Goal: Transaction & Acquisition: Subscribe to service/newsletter

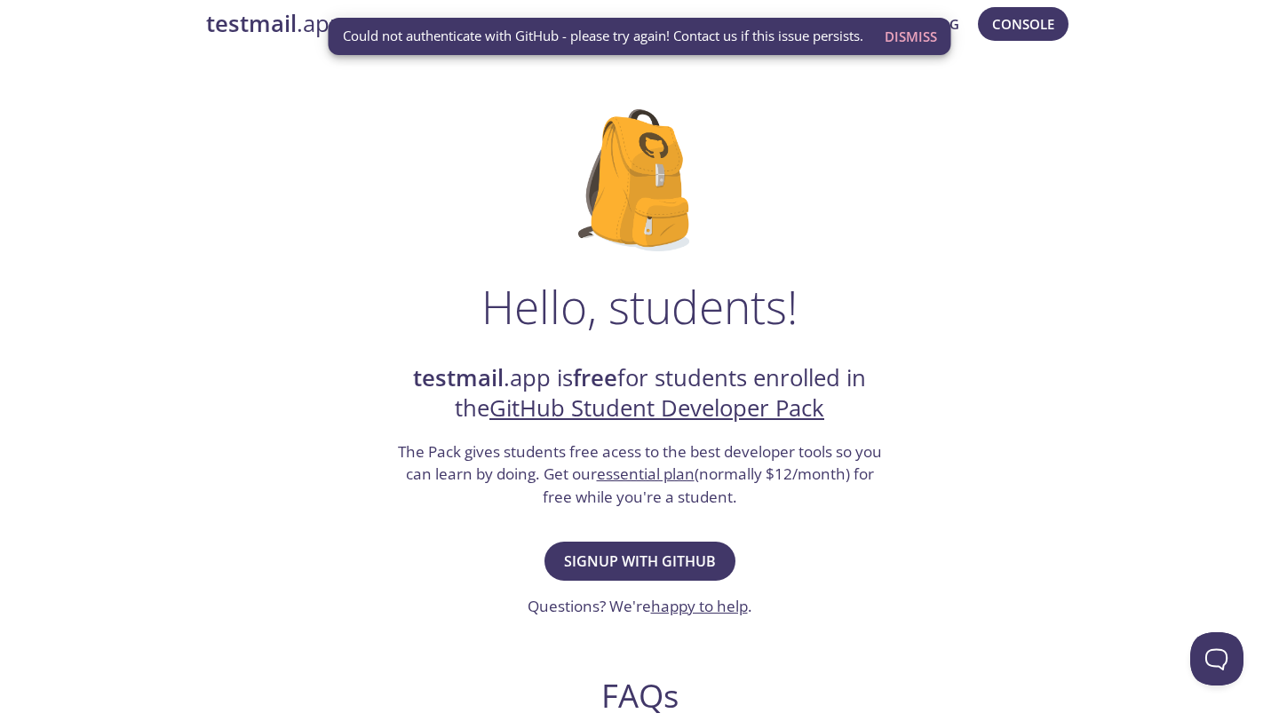
scroll to position [28, 0]
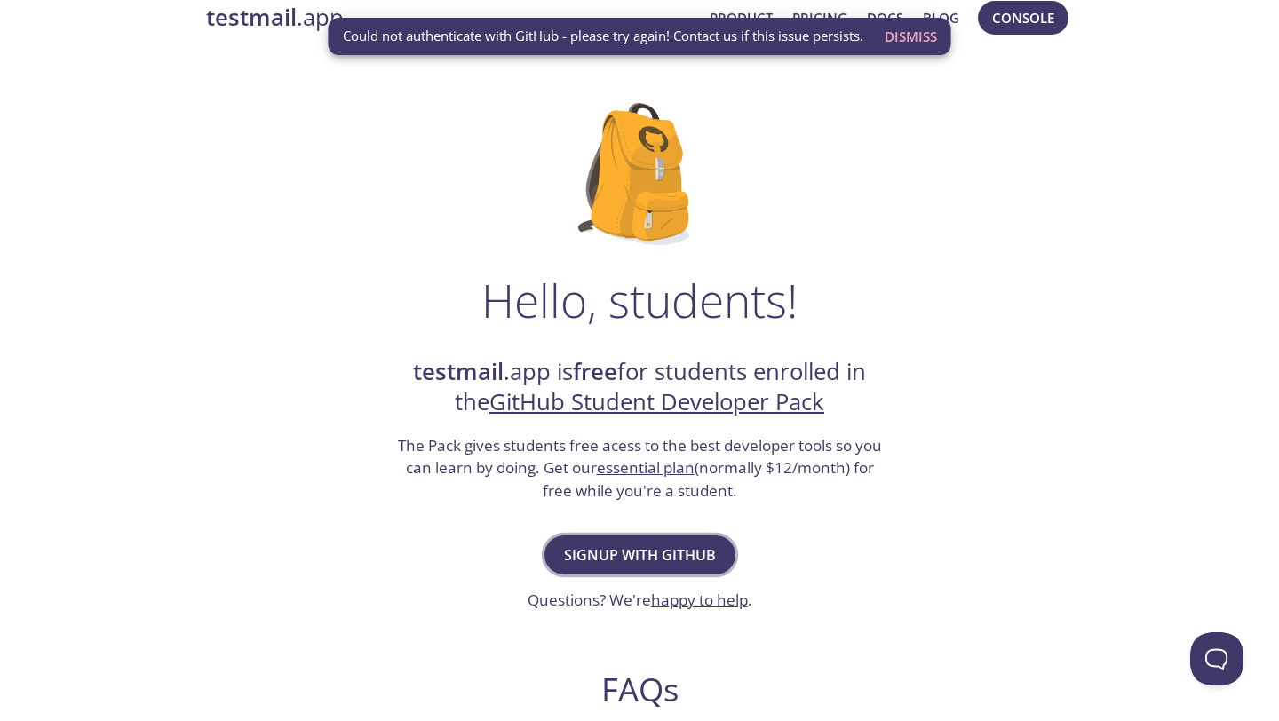
click at [650, 560] on span "Signup with GitHub" at bounding box center [640, 555] width 152 height 25
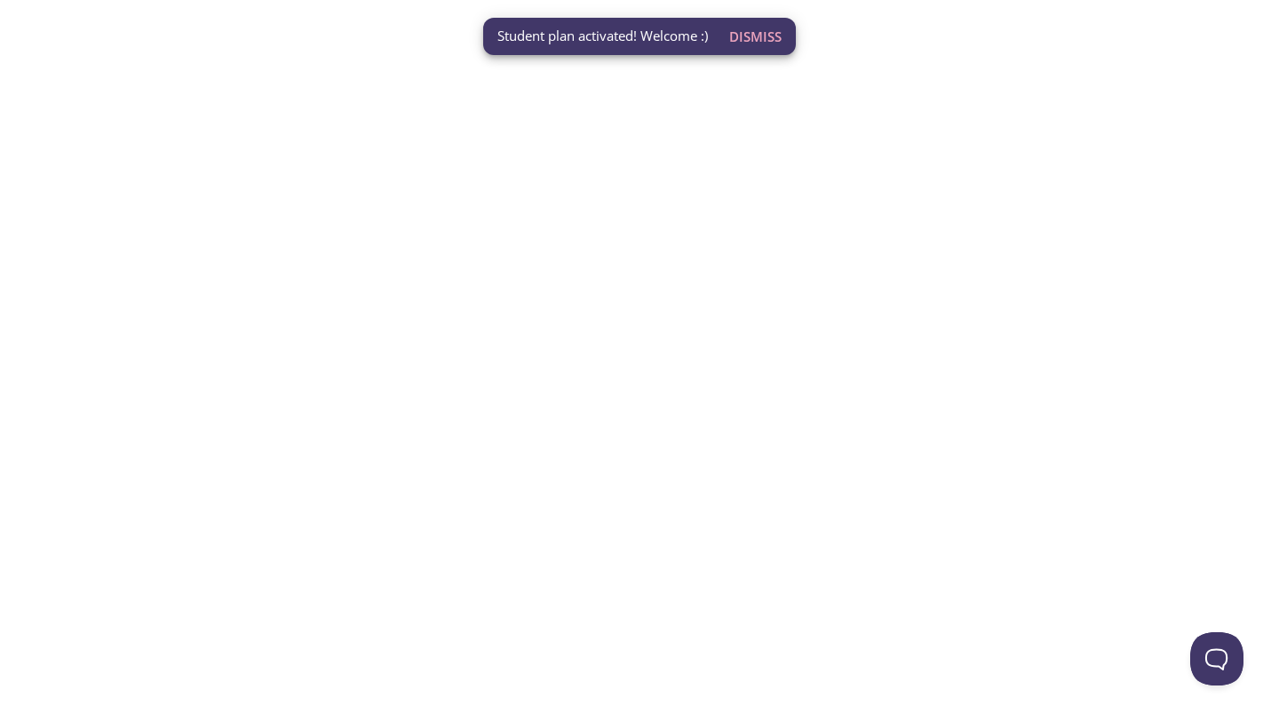
click at [741, 37] on span "Dismiss" at bounding box center [755, 36] width 52 height 23
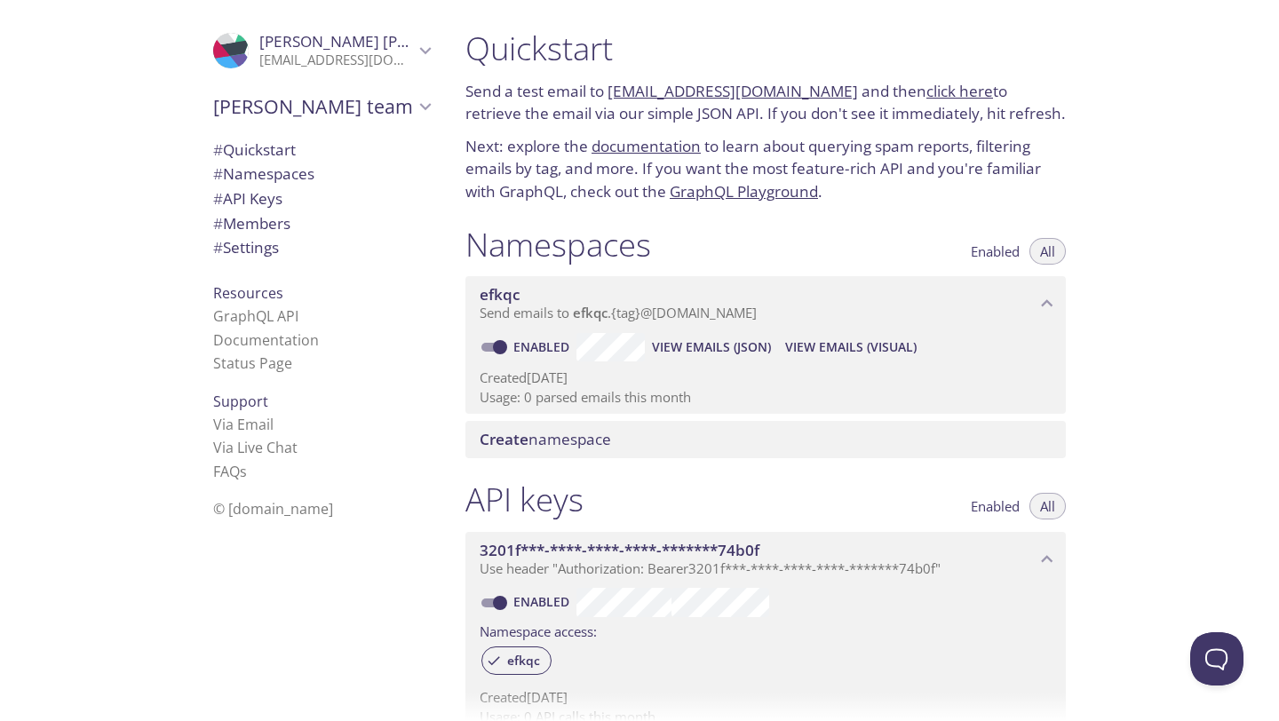
click at [823, 343] on span "View Emails (Visual)" at bounding box center [850, 347] width 131 height 21
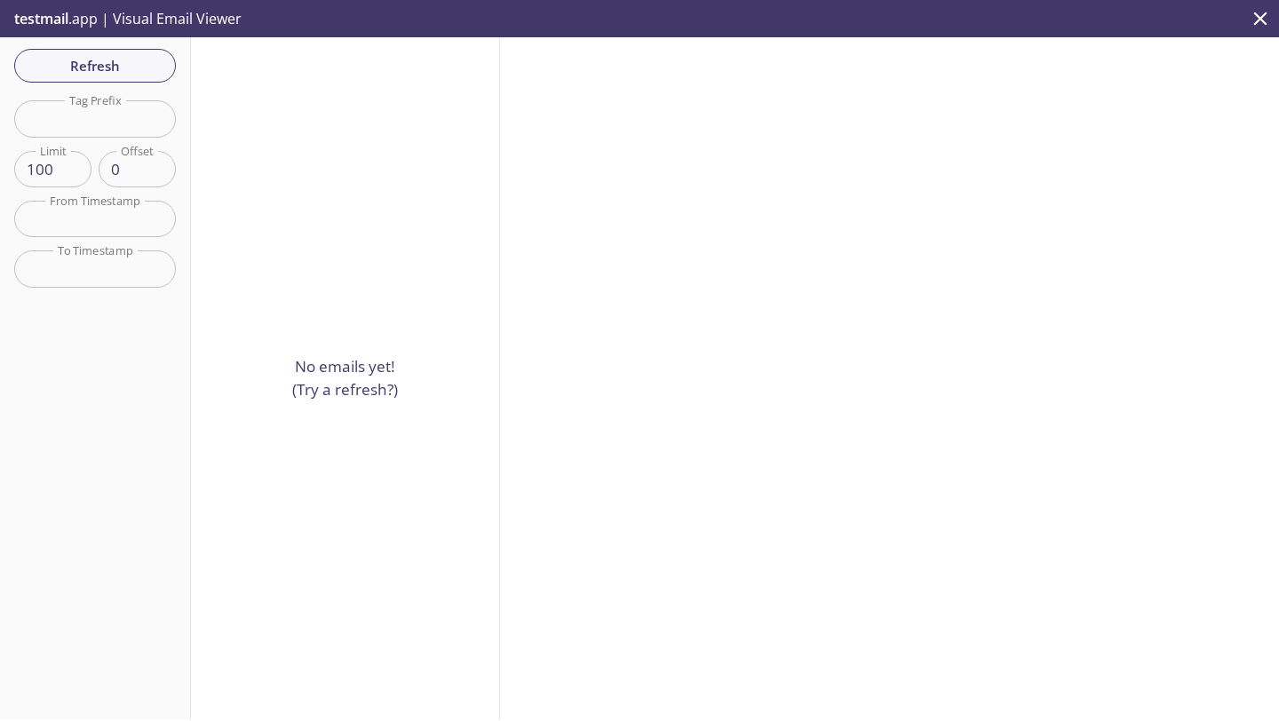
click at [98, 67] on span "Refresh" at bounding box center [94, 65] width 133 height 23
click at [1257, 20] on icon "close" at bounding box center [1260, 18] width 13 height 13
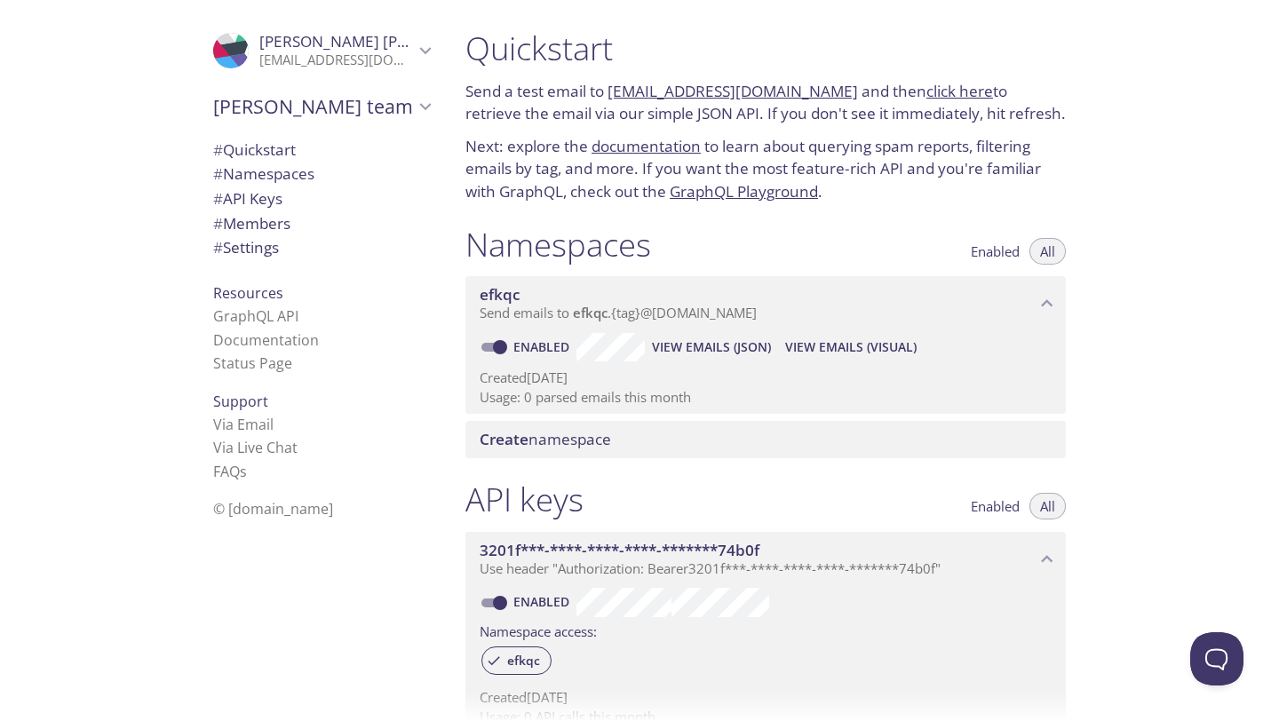
click at [809, 341] on span "View Emails (Visual)" at bounding box center [850, 347] width 131 height 21
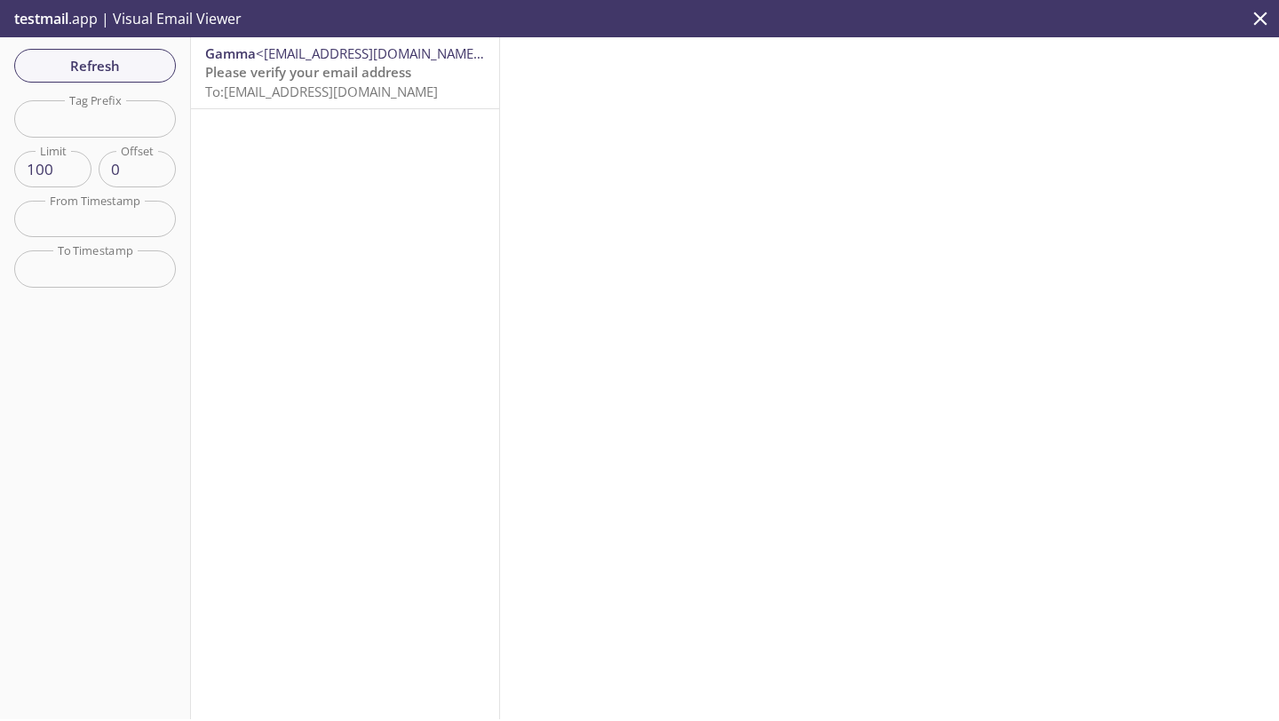
click at [257, 85] on span "To: [EMAIL_ADDRESS][DOMAIN_NAME]" at bounding box center [321, 92] width 233 height 18
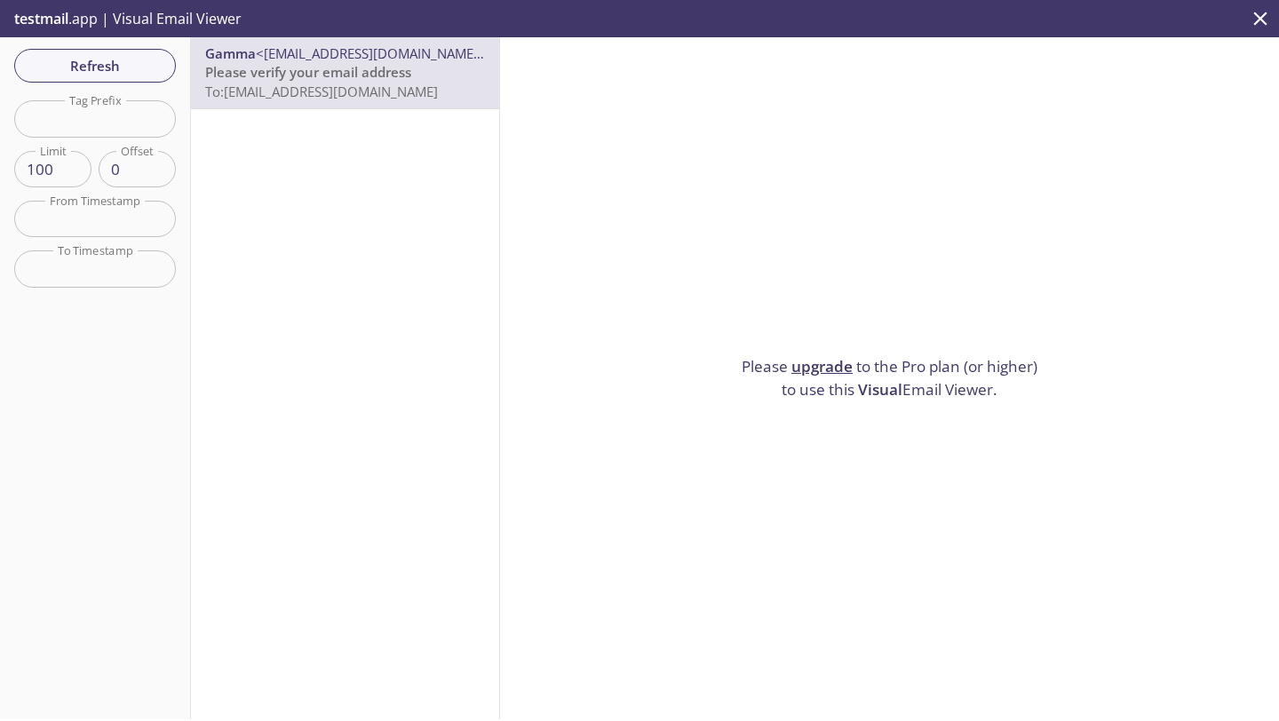
click at [1268, 19] on icon "close" at bounding box center [1259, 18] width 23 height 23
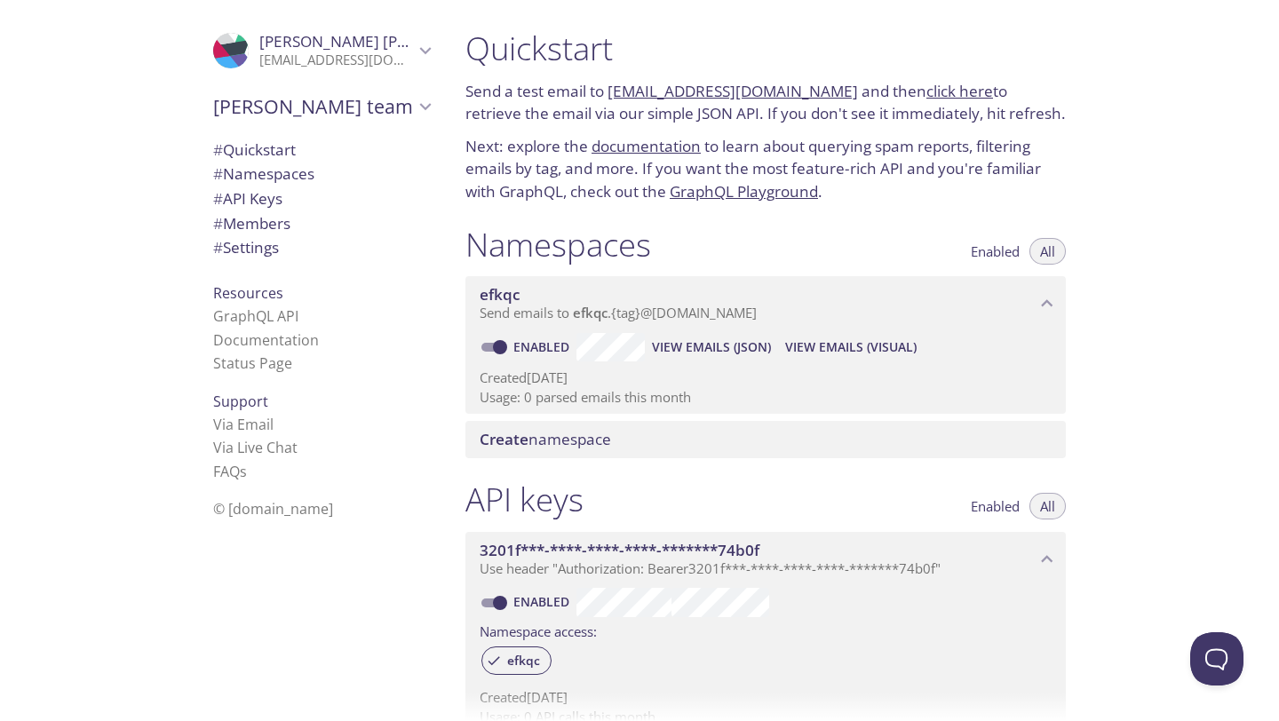
click at [926, 100] on link "click here" at bounding box center [959, 91] width 67 height 20
click at [553, 432] on span "Create namespace" at bounding box center [544, 439] width 131 height 20
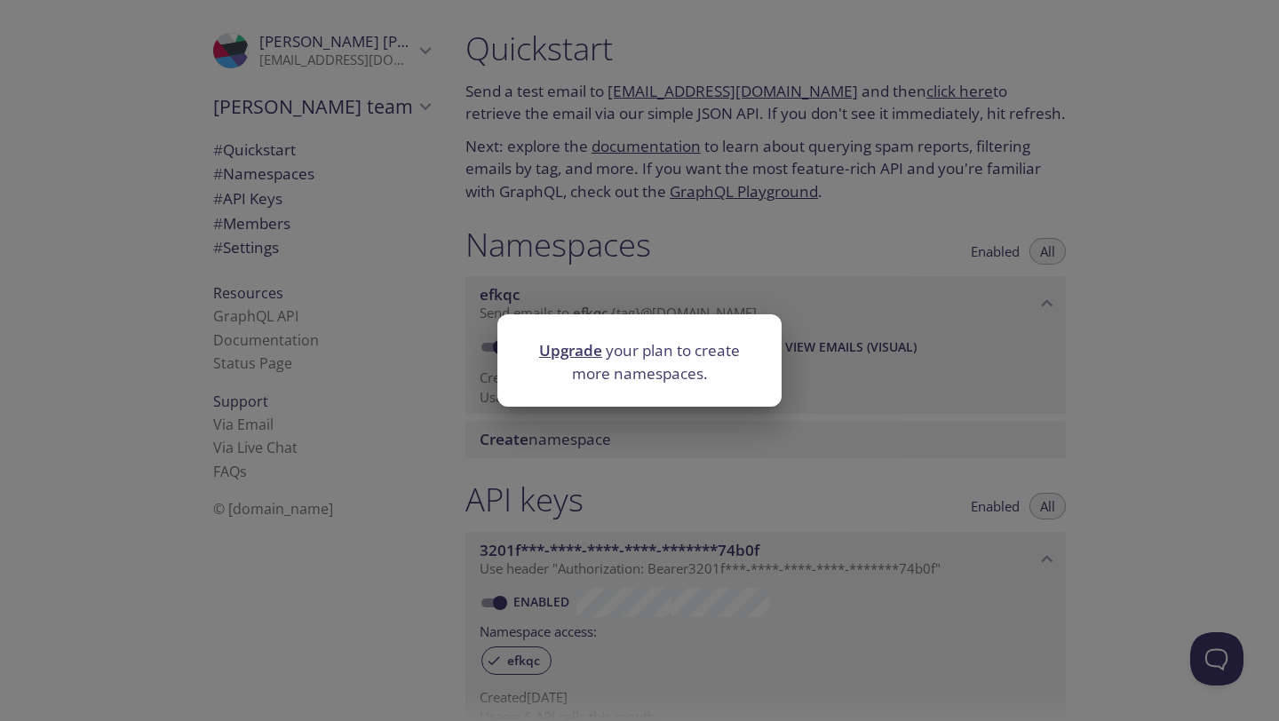
click at [827, 360] on div "Upgrade your plan to create more namespaces." at bounding box center [639, 360] width 1279 height 721
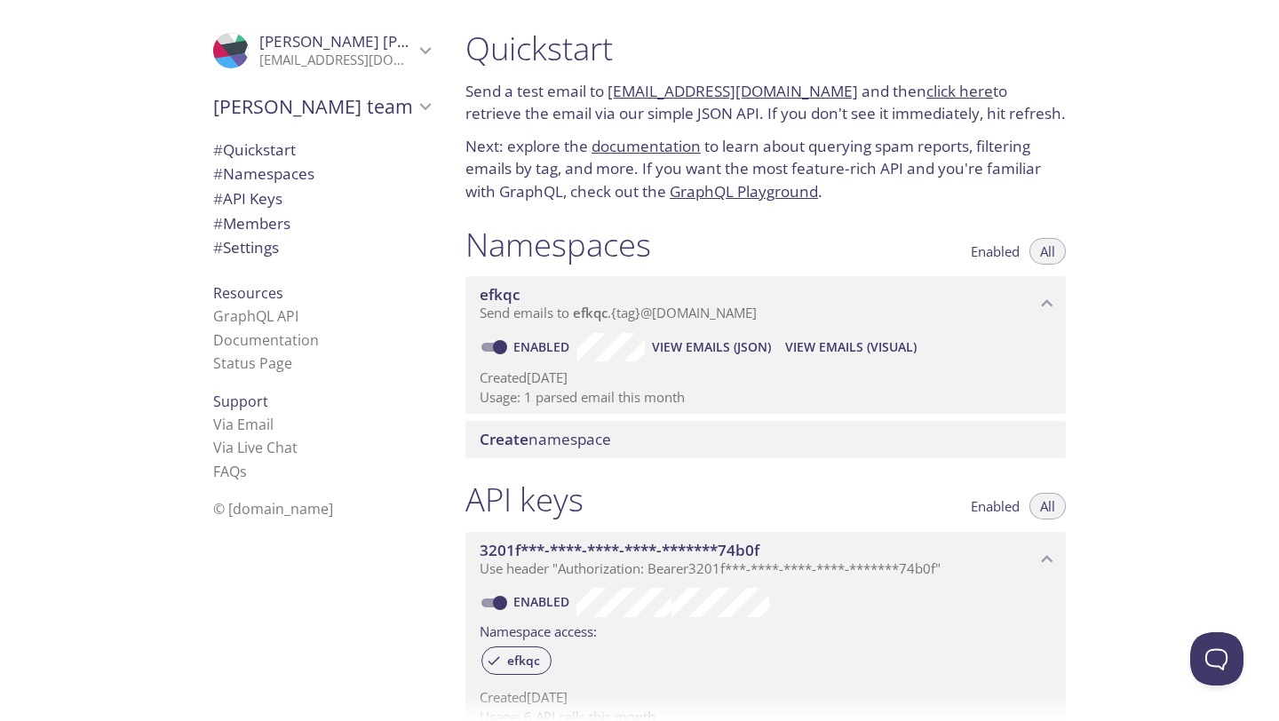
click at [395, 99] on span "[PERSON_NAME] team" at bounding box center [313, 106] width 201 height 25
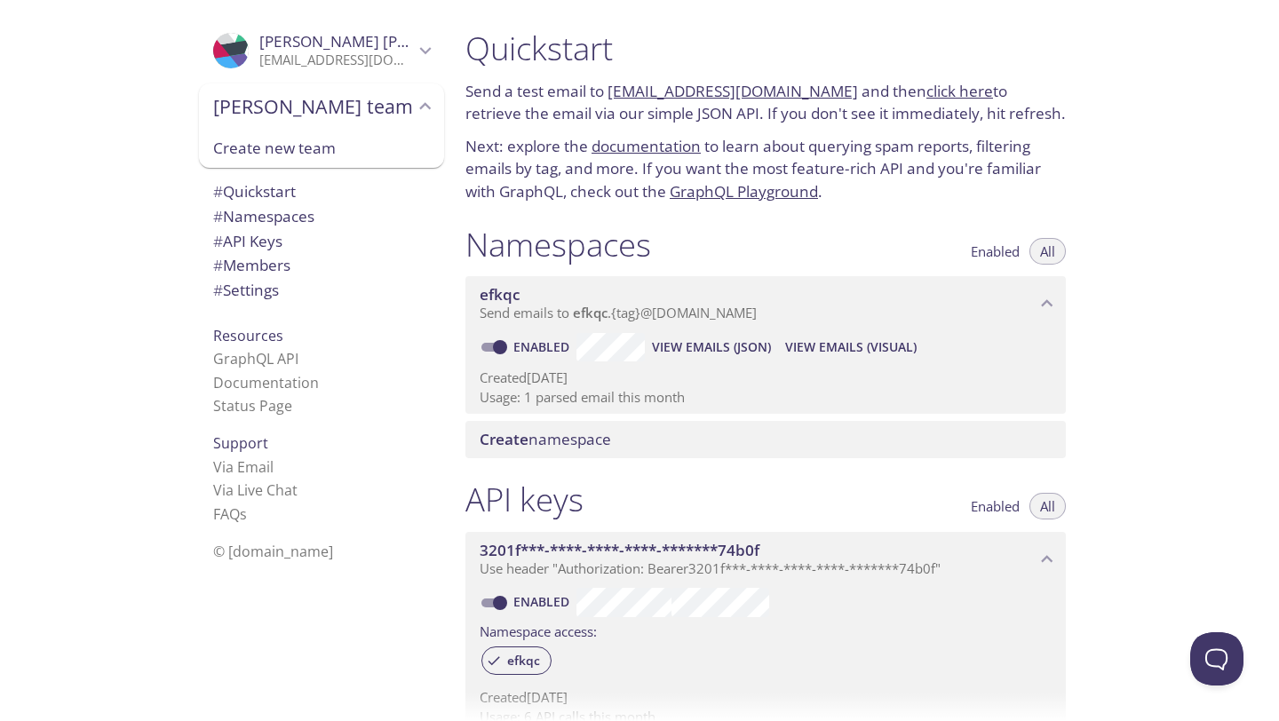
click at [338, 438] on div "Support Via Email Via Live Chat FAQ s" at bounding box center [321, 478] width 245 height 108
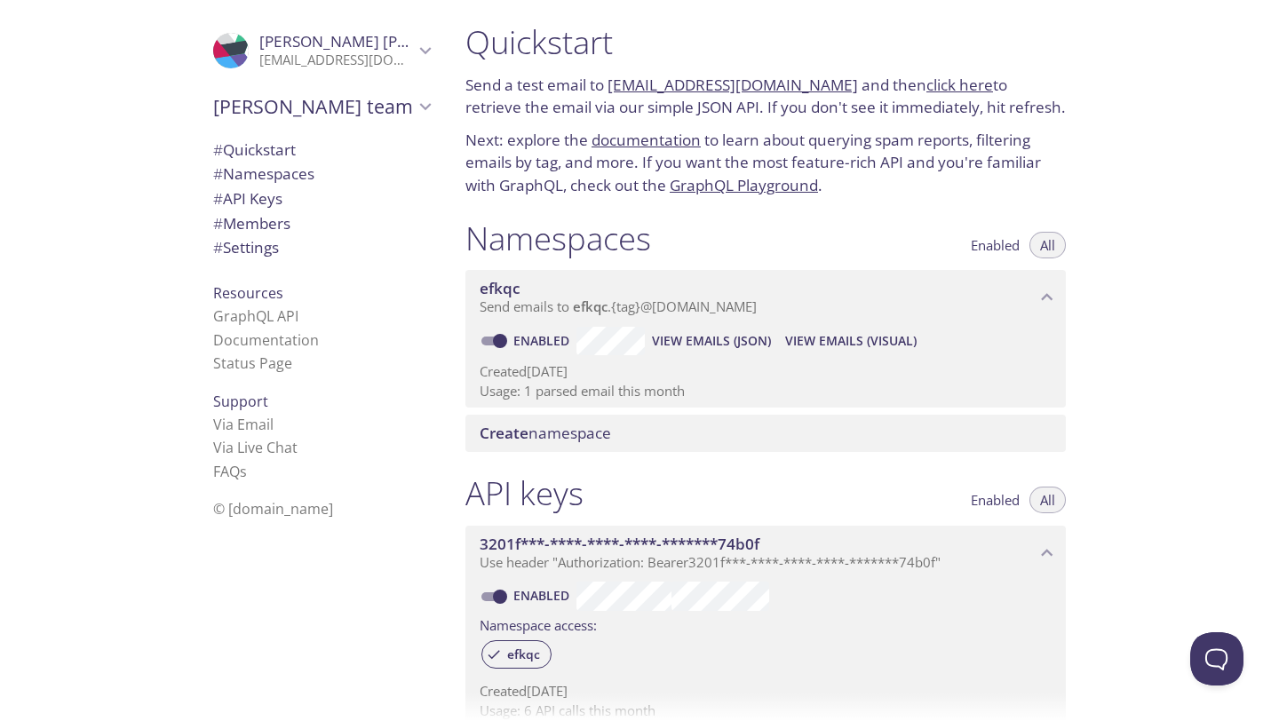
scroll to position [7, 0]
click at [425, 99] on icon "Sanjana's team" at bounding box center [425, 106] width 23 height 23
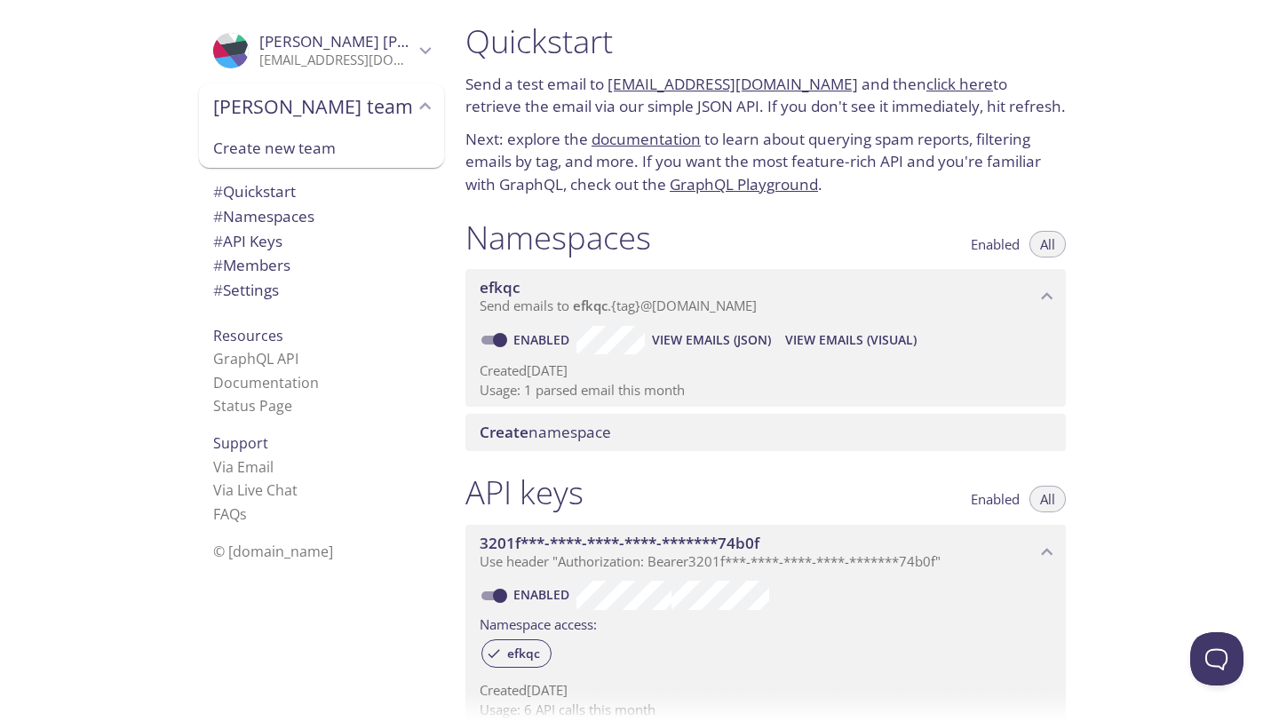
click at [425, 99] on icon "Sanjana's team" at bounding box center [425, 106] width 23 height 23
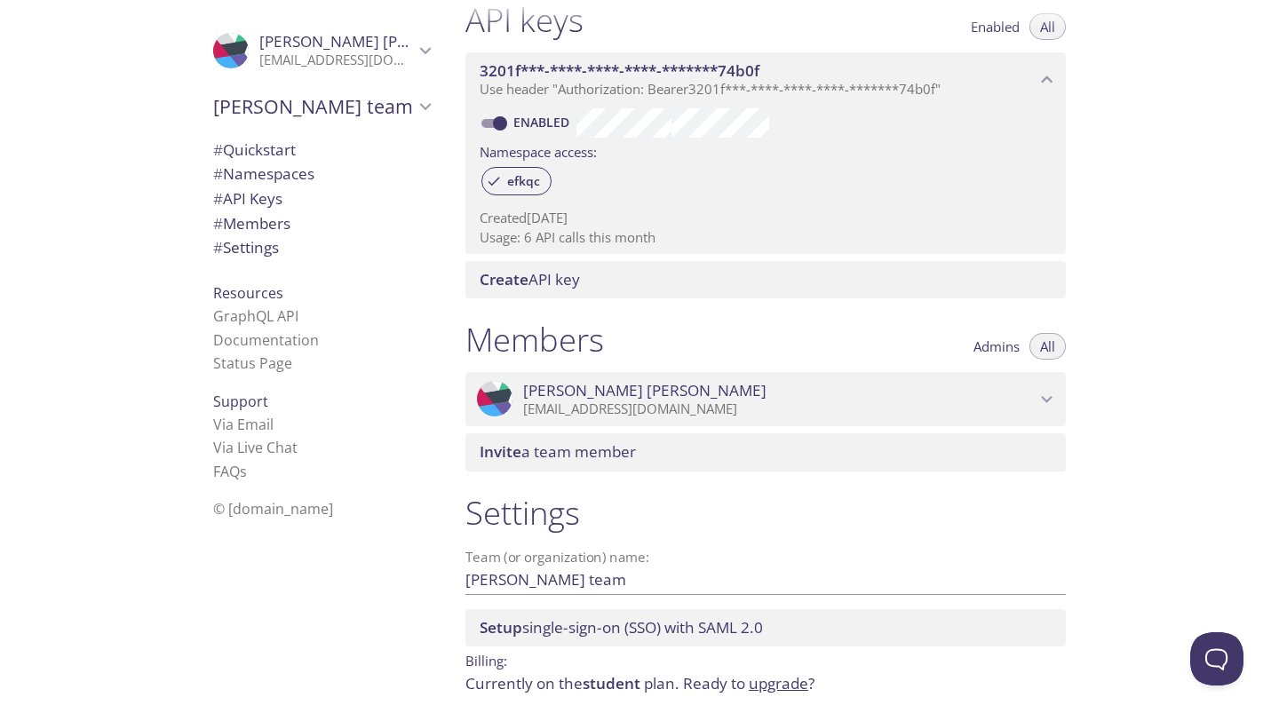
scroll to position [542, 0]
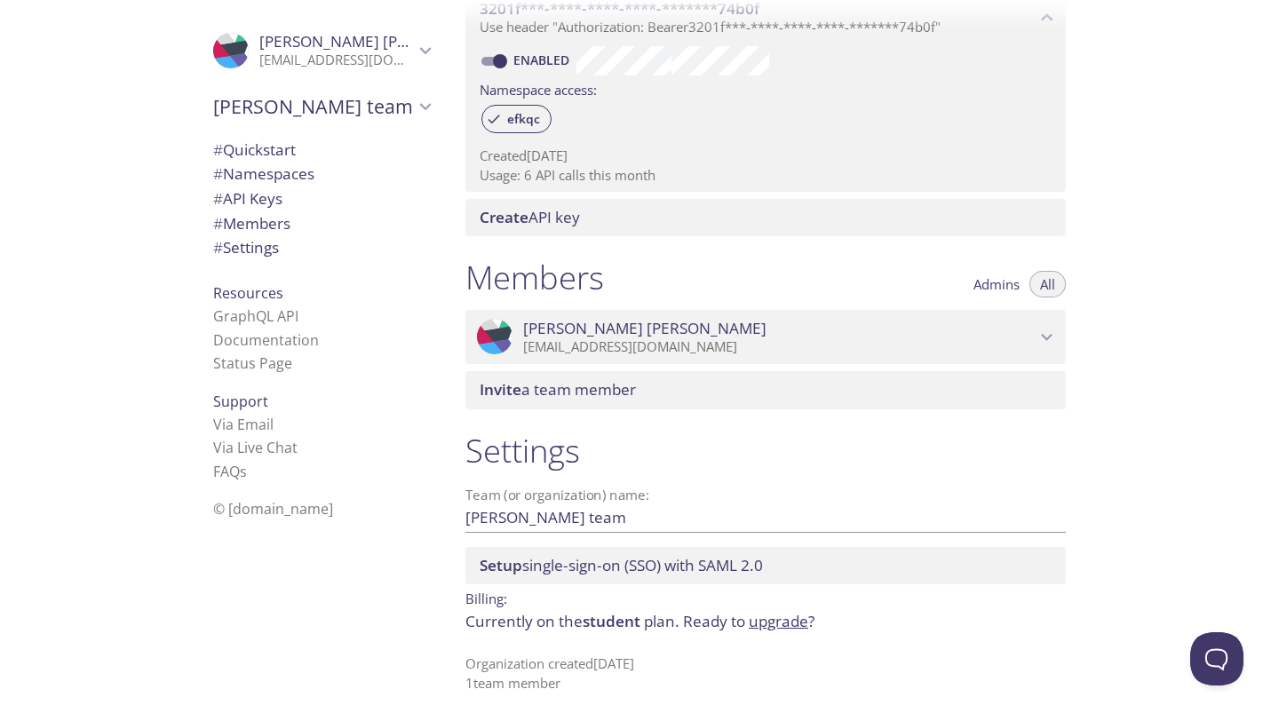
click at [781, 622] on link "upgrade" at bounding box center [778, 621] width 59 height 20
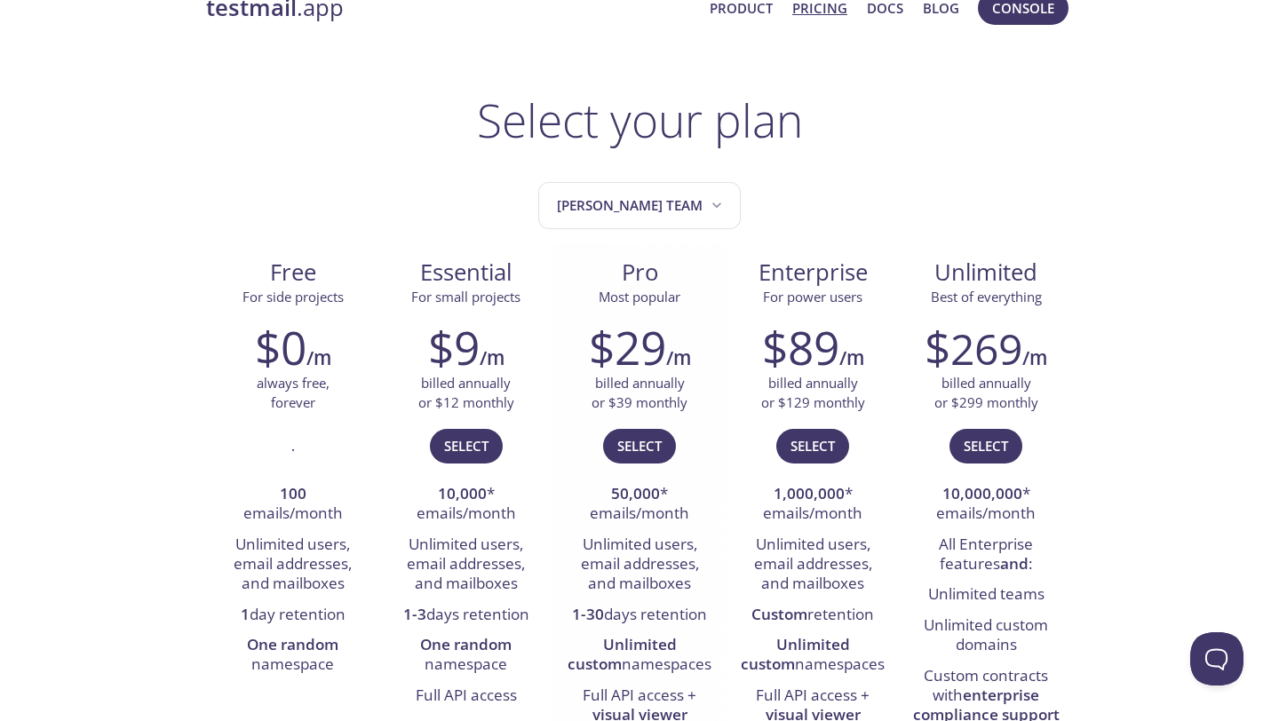
scroll to position [53, 0]
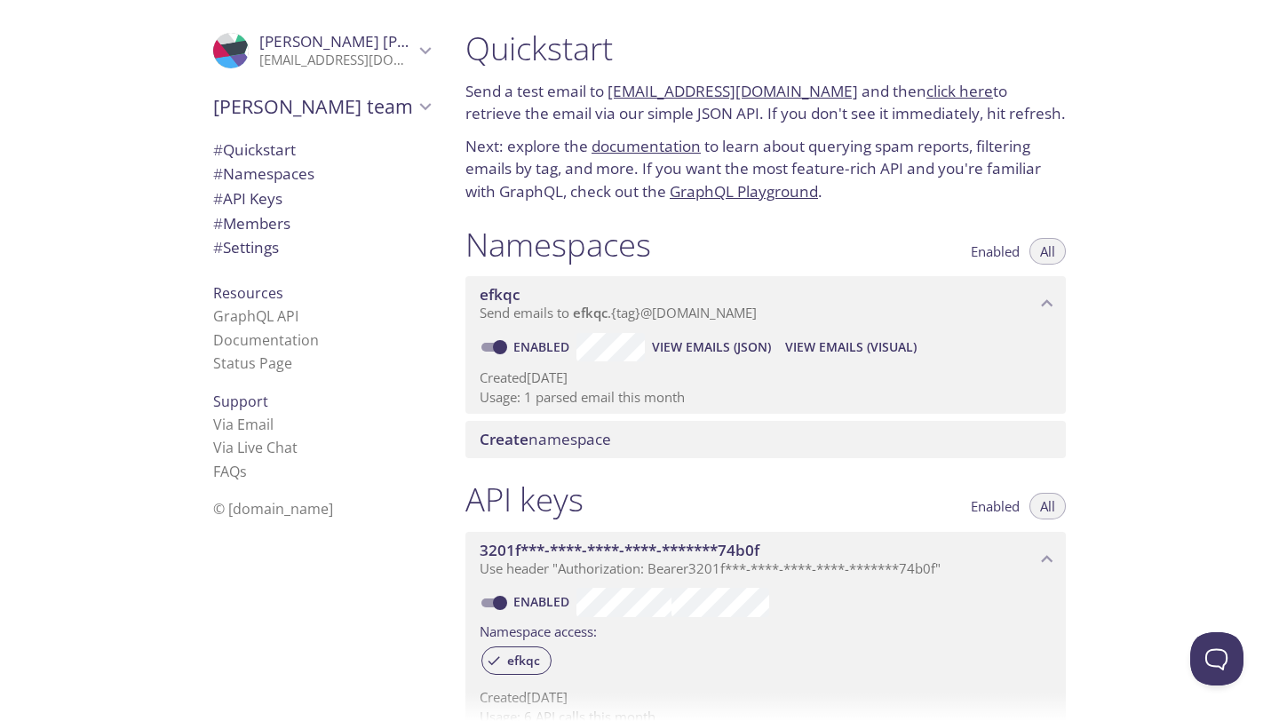
click at [551, 440] on span "Create namespace" at bounding box center [544, 439] width 131 height 20
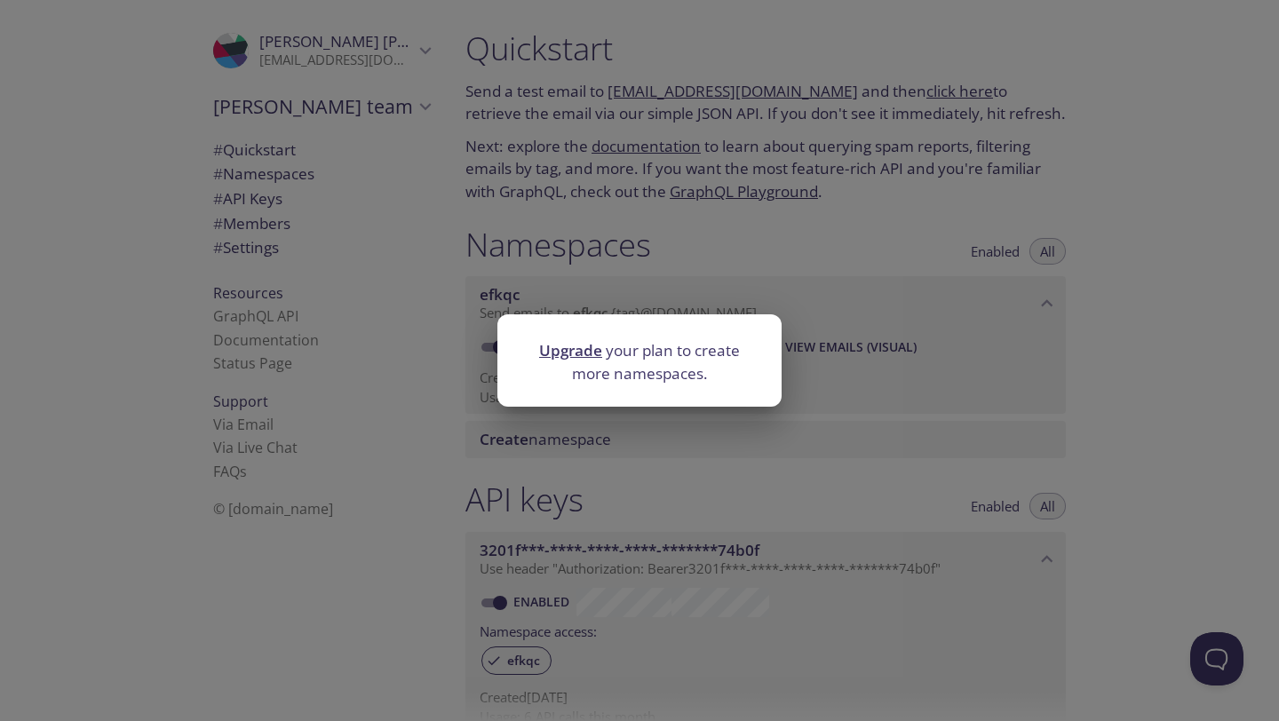
click at [442, 494] on div "Upgrade your plan to create more namespaces." at bounding box center [639, 360] width 1279 height 721
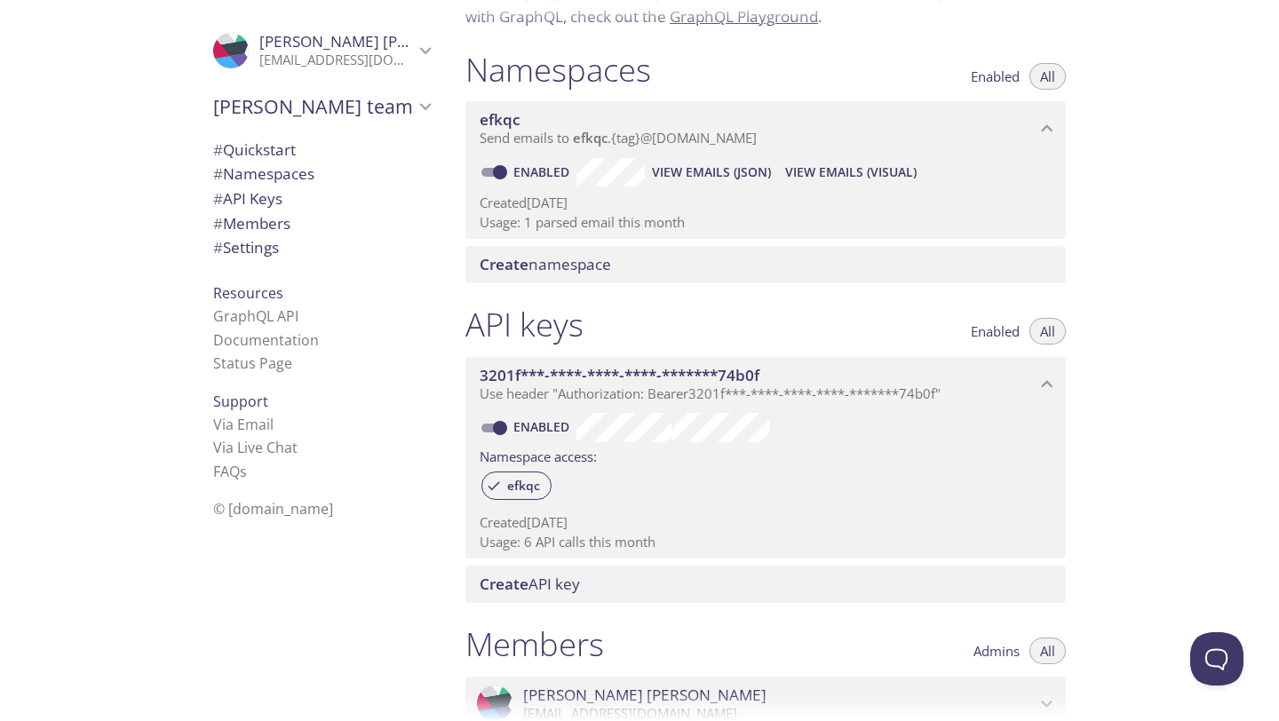
scroll to position [140, 0]
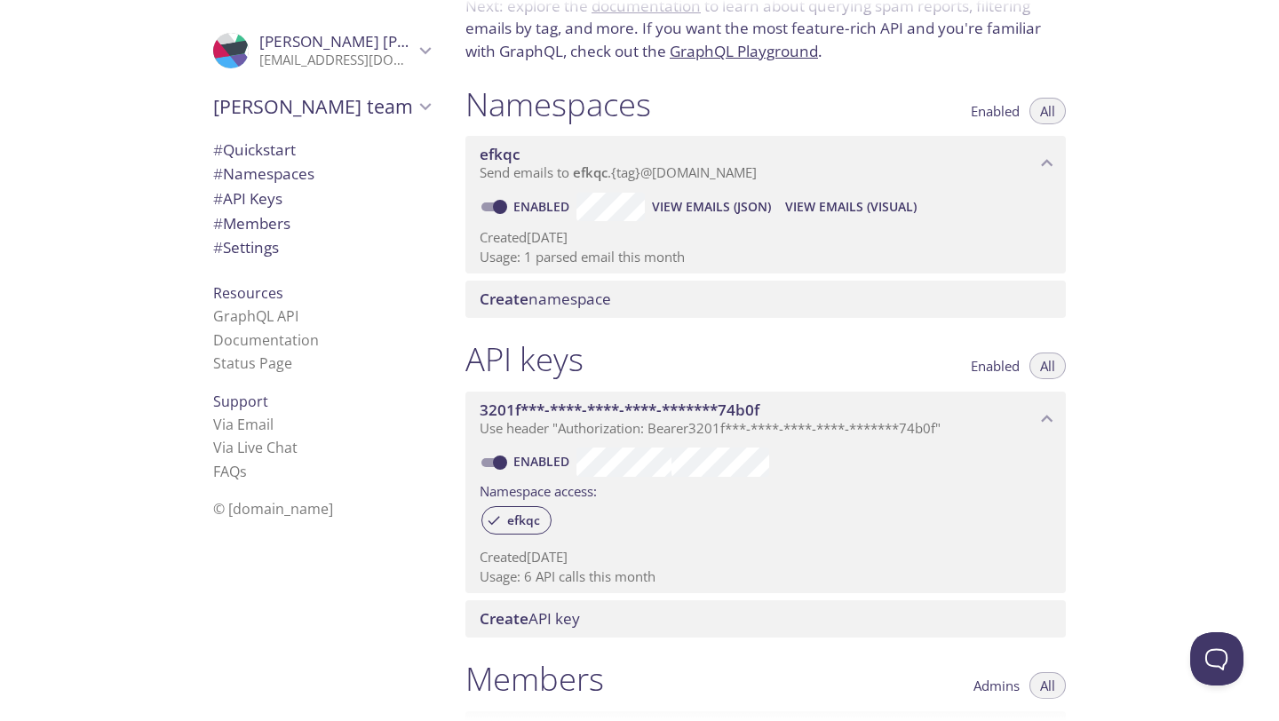
click at [274, 147] on span "# Quickstart" at bounding box center [254, 149] width 83 height 20
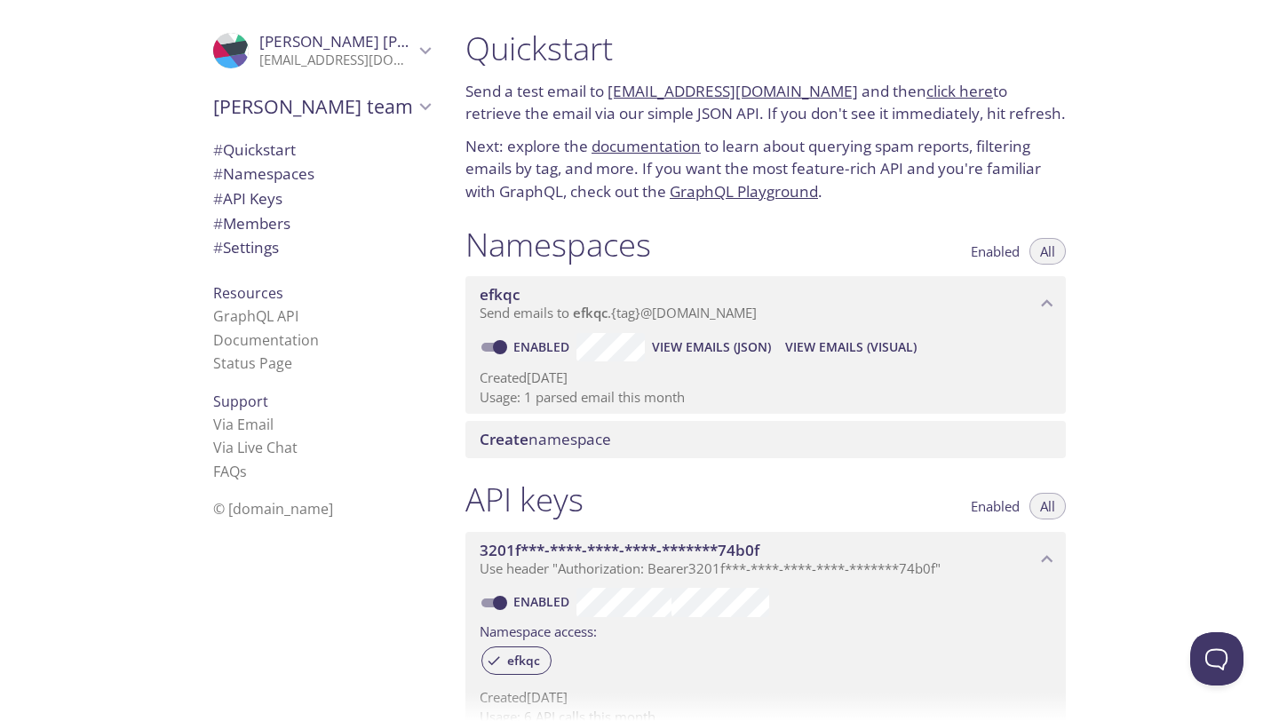
click at [492, 343] on input "Enabled" at bounding box center [500, 347] width 64 height 21
click at [551, 441] on span "Create namespace" at bounding box center [544, 439] width 131 height 20
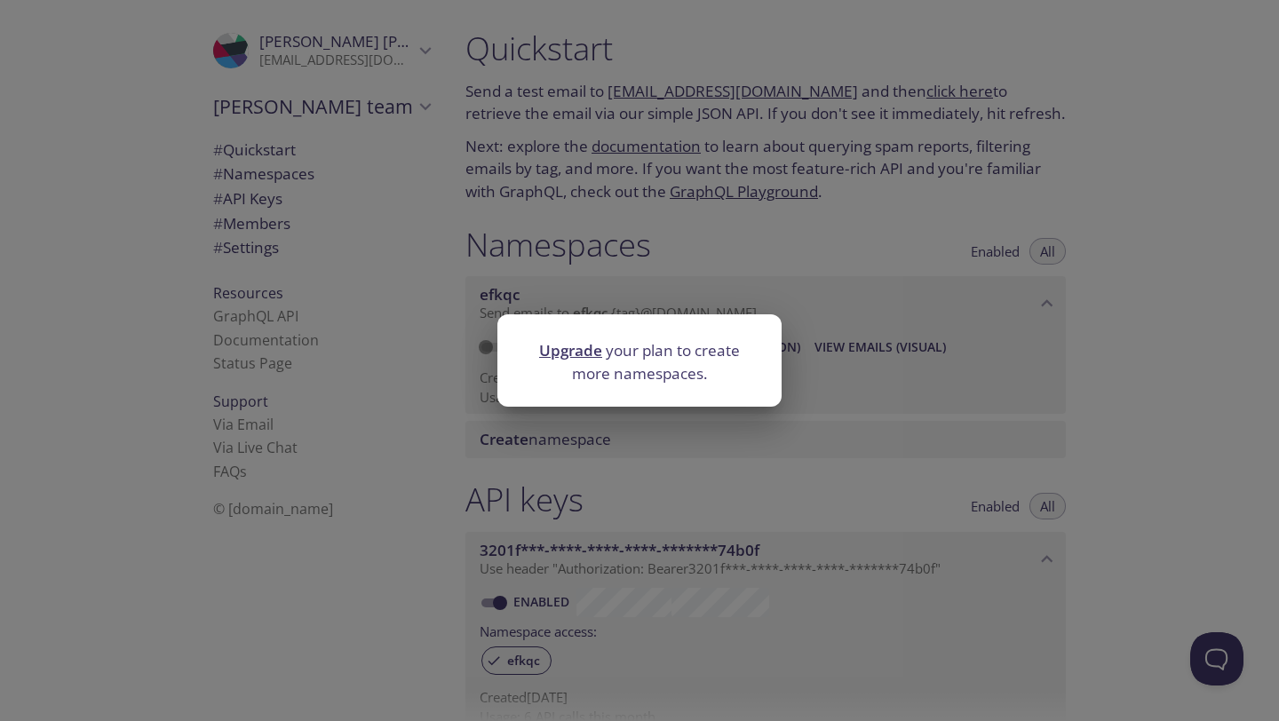
click at [609, 463] on div "Upgrade your plan to create more namespaces." at bounding box center [639, 360] width 1279 height 721
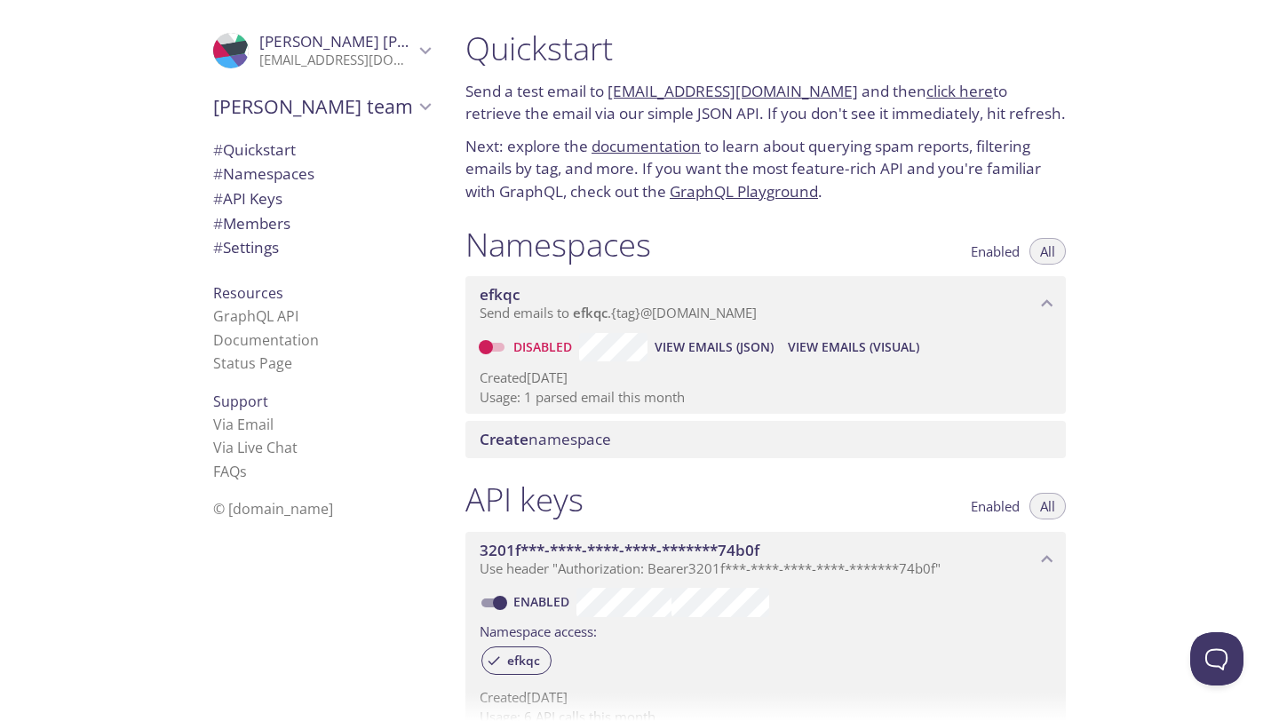
click at [281, 152] on span "# Quickstart" at bounding box center [254, 149] width 83 height 20
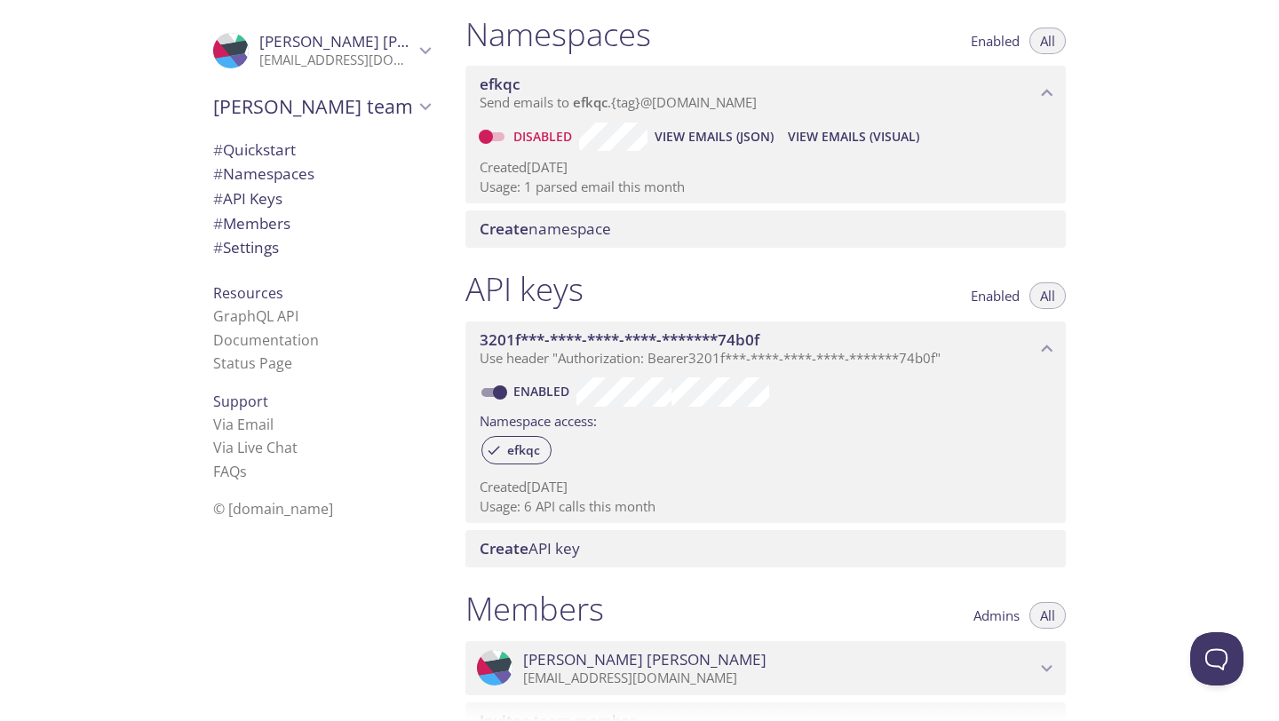
scroll to position [254, 0]
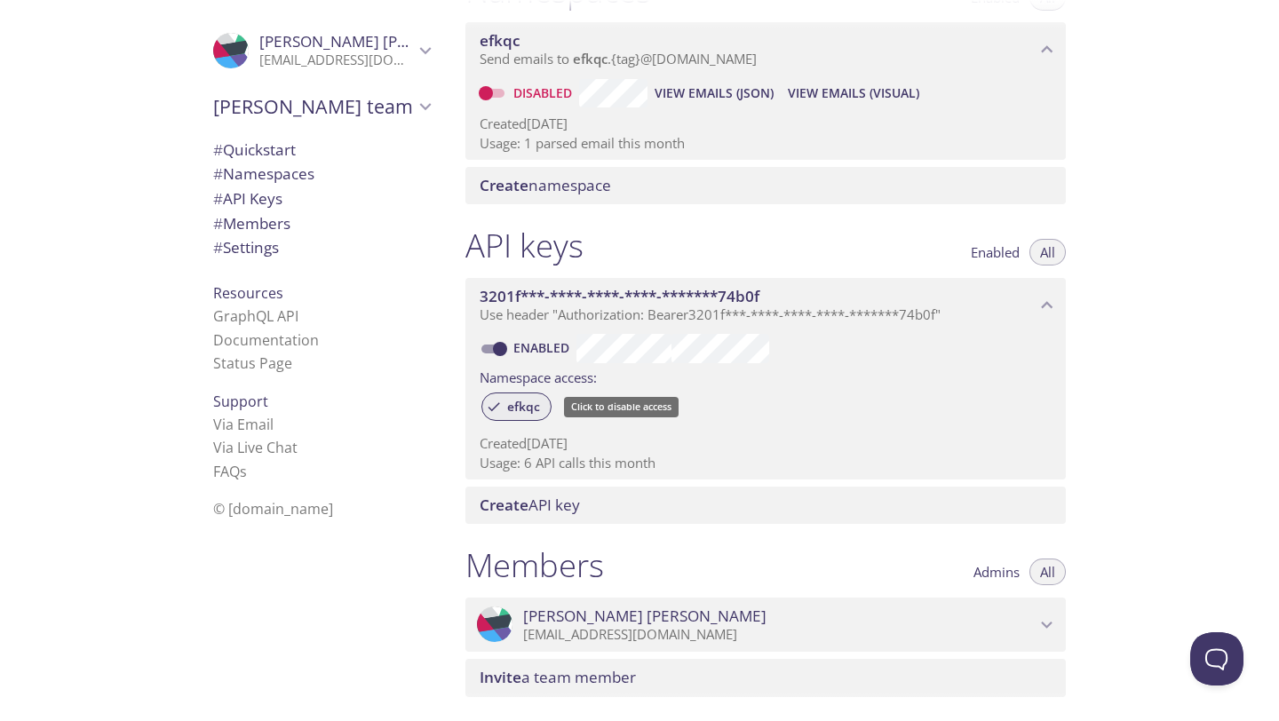
click at [525, 405] on span "efkqc" at bounding box center [523, 407] width 54 height 16
click at [498, 85] on input "Disabled" at bounding box center [486, 93] width 64 height 21
checkbox input "true"
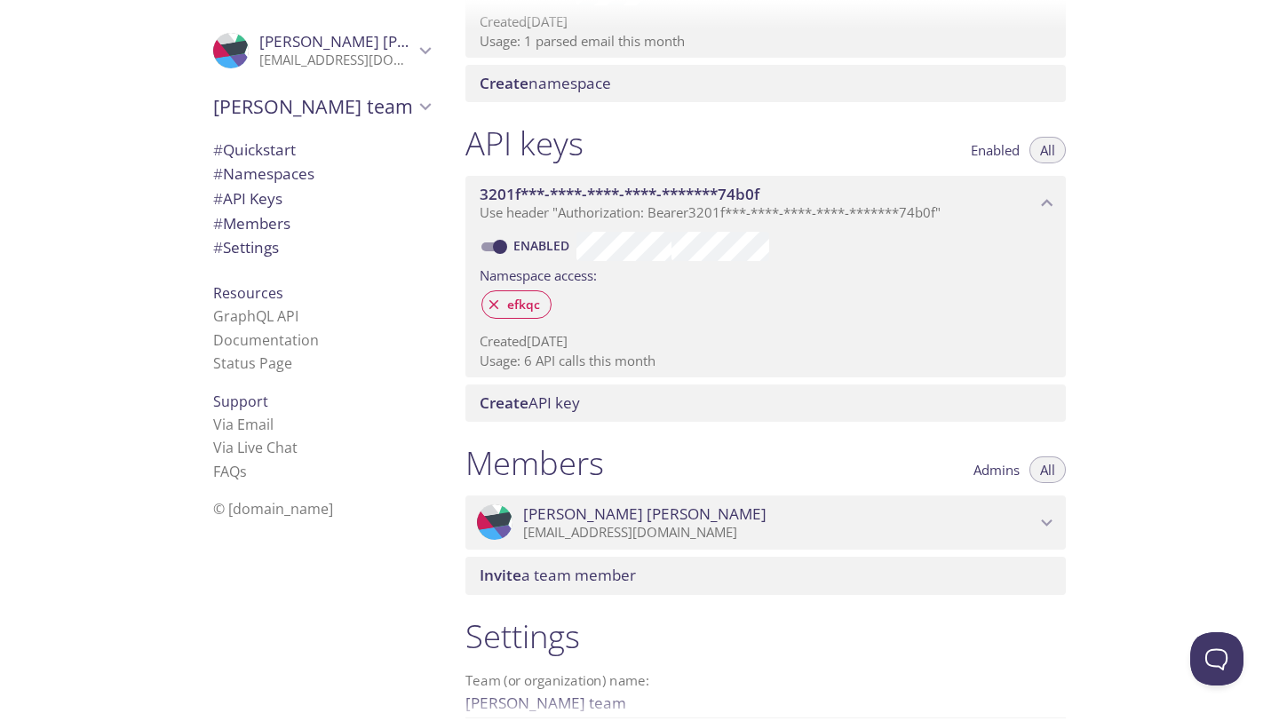
scroll to position [542, 0]
